Goal: Check status: Check status

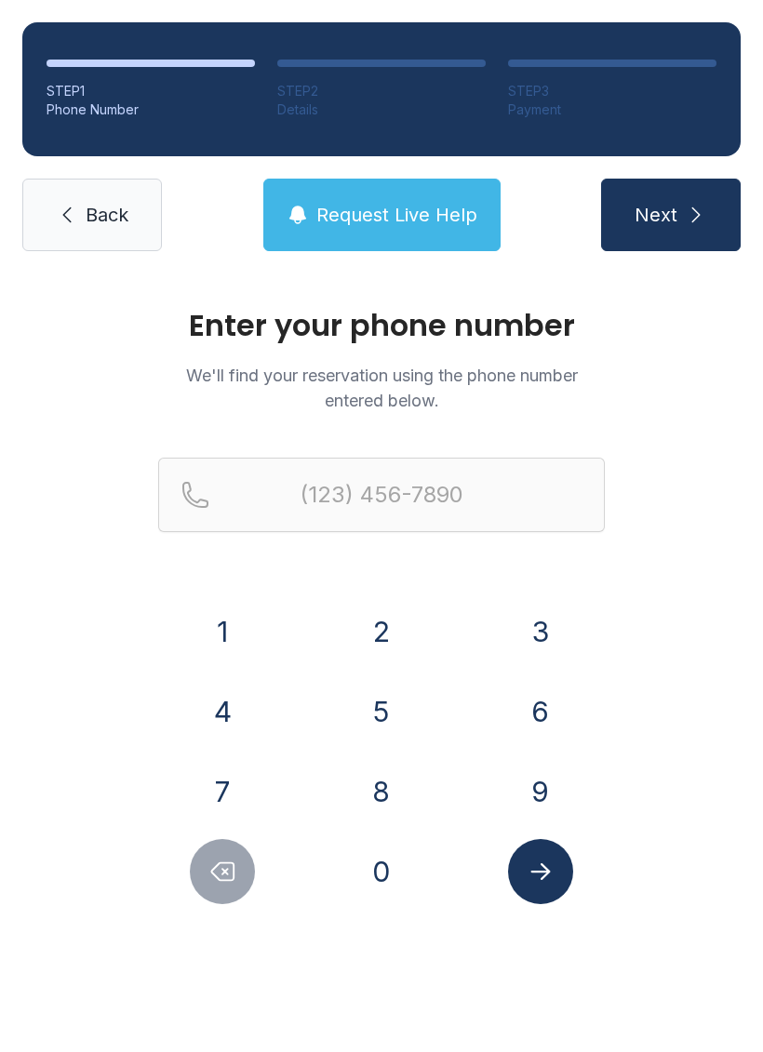
click at [375, 769] on button "8" at bounding box center [381, 791] width 65 height 65
click at [225, 705] on button "4" at bounding box center [222, 711] width 65 height 65
click at [558, 638] on button "3" at bounding box center [540, 631] width 65 height 65
click at [551, 702] on button "6" at bounding box center [540, 711] width 65 height 65
click at [226, 703] on button "4" at bounding box center [222, 711] width 65 height 65
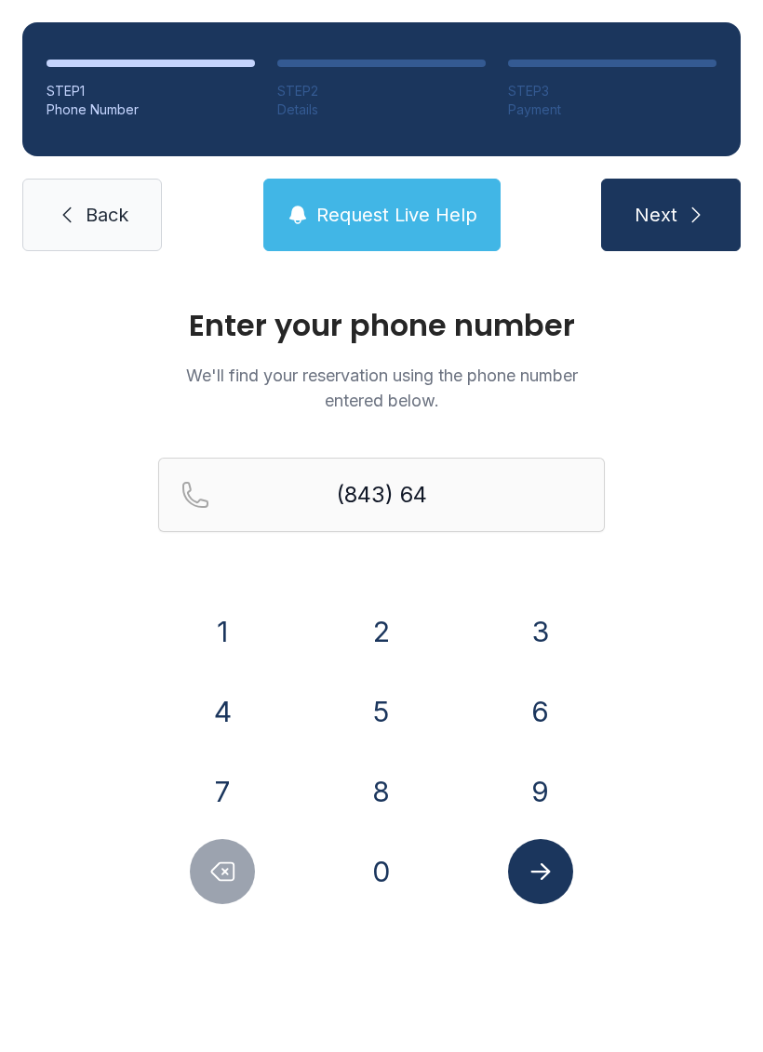
click at [387, 864] on button "0" at bounding box center [381, 871] width 65 height 65
click at [534, 711] on button "6" at bounding box center [540, 711] width 65 height 65
click at [232, 787] on button "7" at bounding box center [222, 791] width 65 height 65
click at [381, 638] on button "2" at bounding box center [381, 631] width 65 height 65
click at [556, 708] on button "6" at bounding box center [540, 711] width 65 height 65
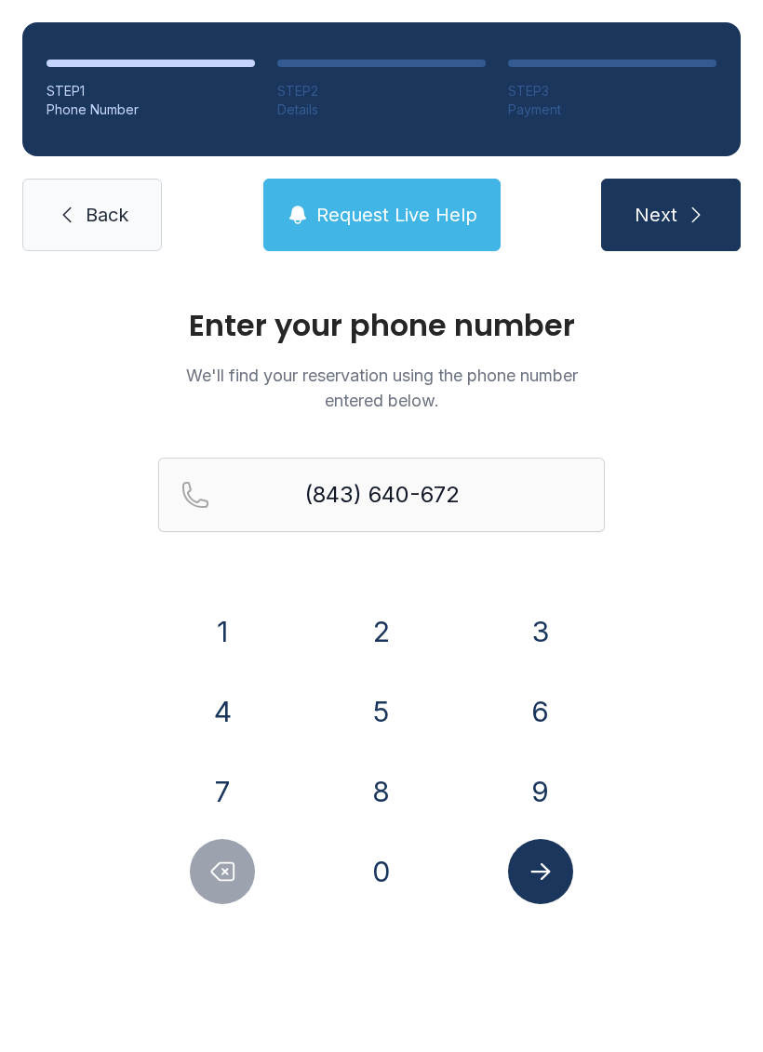
type input "[PHONE_NUMBER]"
click at [562, 860] on button "Submit lookup form" at bounding box center [540, 871] width 65 height 65
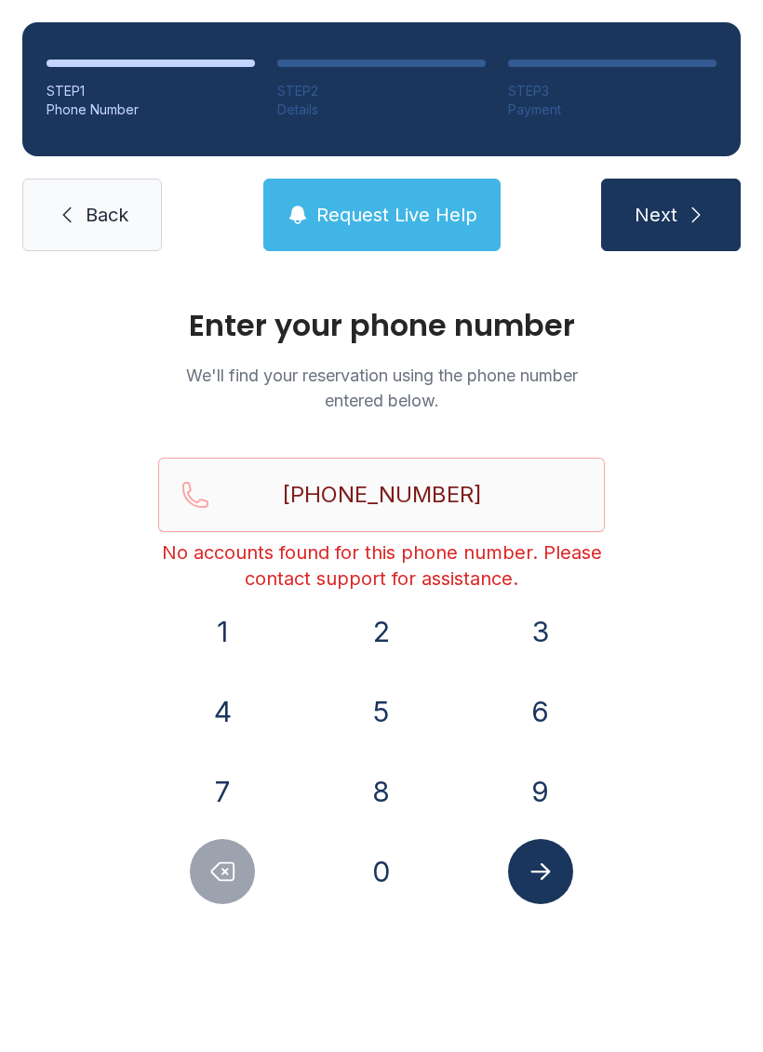
click at [534, 870] on icon "Submit lookup form" at bounding box center [541, 872] width 28 height 28
click at [119, 222] on span "Back" at bounding box center [107, 215] width 43 height 26
